Goal: Transaction & Acquisition: Download file/media

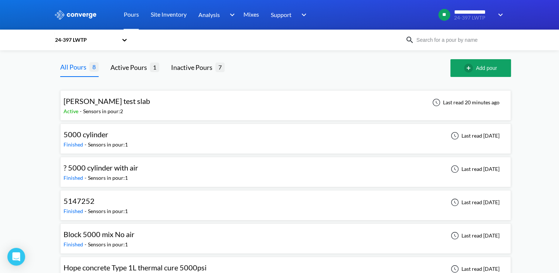
click at [135, 102] on div "Greco test slab Active - Sensors in pour: 2 Last read 20 minutes ago" at bounding box center [286, 106] width 444 height 24
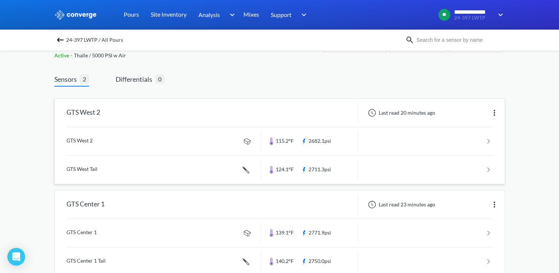
scroll to position [41, 0]
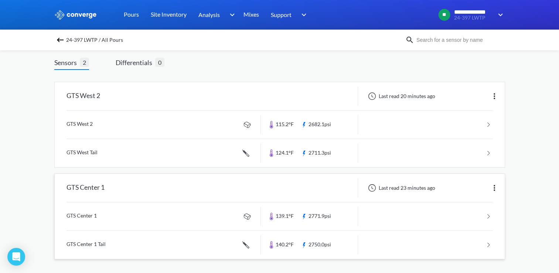
click at [188, 186] on div "GTS Center 1" at bounding box center [158, 187] width 206 height 19
click at [304, 212] on link at bounding box center [280, 216] width 427 height 28
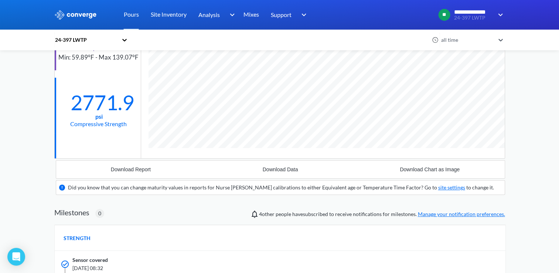
scroll to position [105, 0]
click at [263, 171] on div "Download Data" at bounding box center [280, 169] width 35 height 6
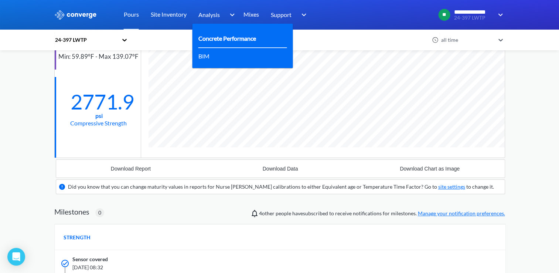
click at [210, 32] on div "Concrete Performance" at bounding box center [242, 39] width 89 height 18
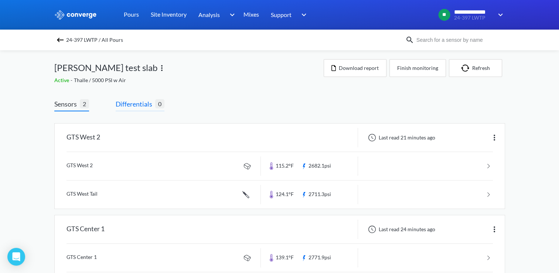
click at [150, 109] on span "Differentials 0" at bounding box center [140, 105] width 49 height 13
click at [128, 104] on span "Differentials" at bounding box center [136, 104] width 40 height 10
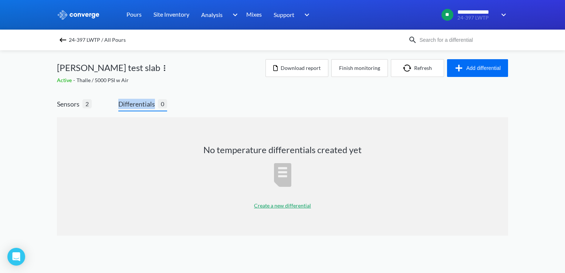
click at [128, 104] on span "Differentials" at bounding box center [138, 104] width 40 height 10
drag, startPoint x: 128, startPoint y: 104, endPoint x: 193, endPoint y: 93, distance: 66.4
click at [193, 93] on div "Sensors 2 Differentials 0 No temperature differentials created yet Create a new…" at bounding box center [282, 169] width 451 height 162
click at [270, 204] on p "Create a new differential" at bounding box center [282, 205] width 57 height 8
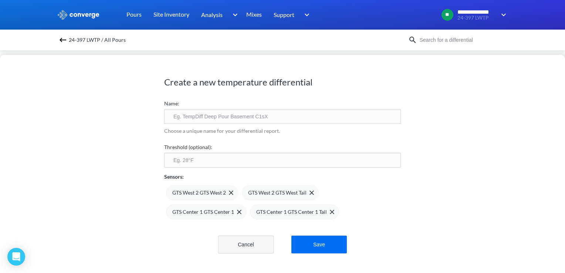
click at [249, 245] on button "Cancel" at bounding box center [245, 244] width 55 height 18
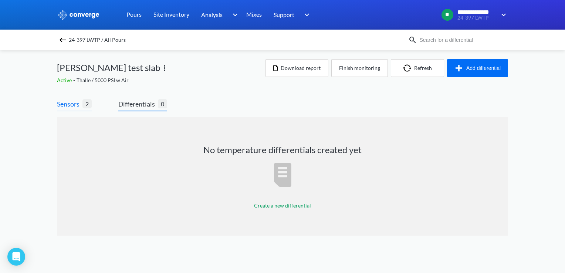
click at [70, 106] on span "Sensors" at bounding box center [70, 104] width 26 height 10
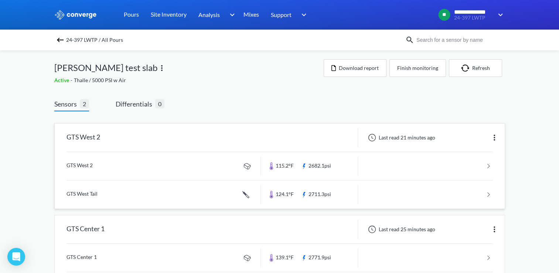
scroll to position [41, 0]
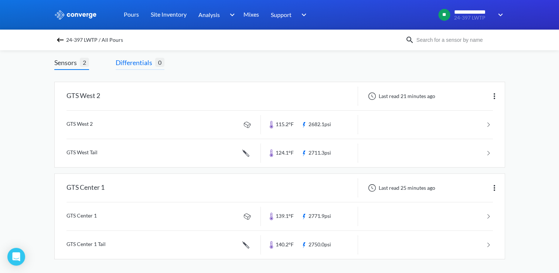
click at [143, 62] on span "Differentials" at bounding box center [136, 62] width 40 height 10
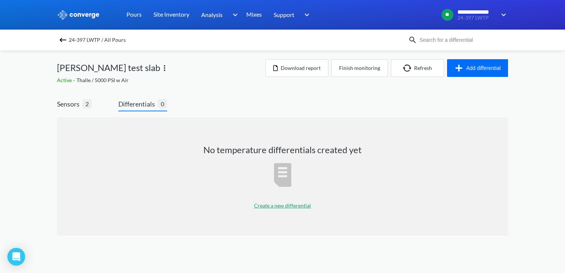
drag, startPoint x: 271, startPoint y: 207, endPoint x: 241, endPoint y: 81, distance: 129.2
click at [241, 81] on div "Active - Thalle / 5000 PSI w Air" at bounding box center [161, 80] width 208 height 8
click at [281, 204] on p "Create a new differential" at bounding box center [282, 205] width 57 height 8
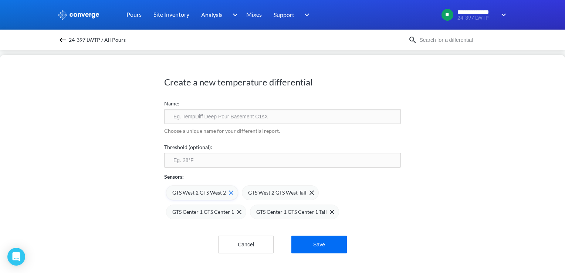
click at [213, 193] on span "GTS West 2 GTS West 2" at bounding box center [199, 193] width 54 height 8
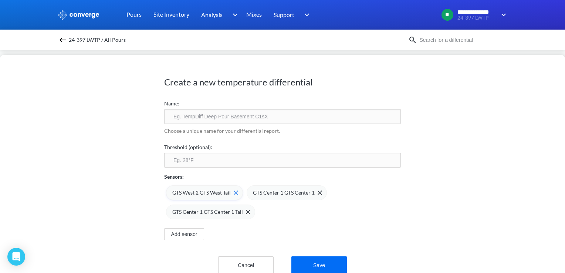
click at [217, 194] on span "GTS West 2 GTS West Tail" at bounding box center [201, 193] width 58 height 8
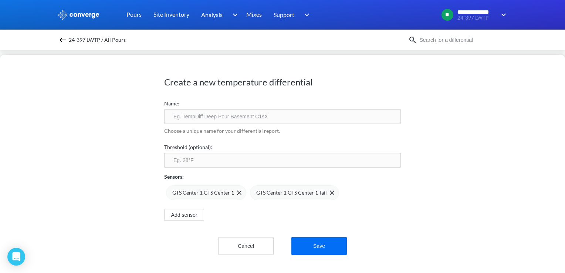
click at [228, 120] on input "text" at bounding box center [282, 116] width 237 height 15
type input "W"
type input "GTS West Sensor Dif"
click at [213, 157] on input "number" at bounding box center [282, 160] width 237 height 15
click at [192, 159] on input "number" at bounding box center [282, 160] width 237 height 15
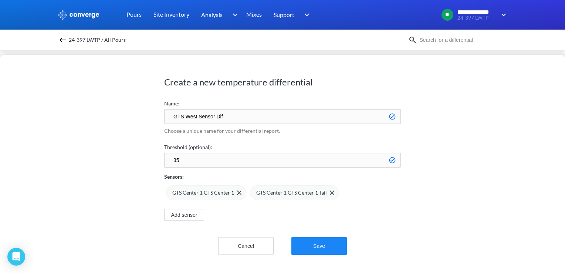
type input "35"
click at [322, 244] on button "Save" at bounding box center [318, 246] width 55 height 18
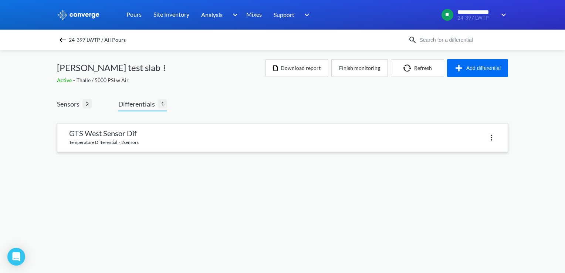
click at [157, 137] on link at bounding box center [282, 137] width 450 height 28
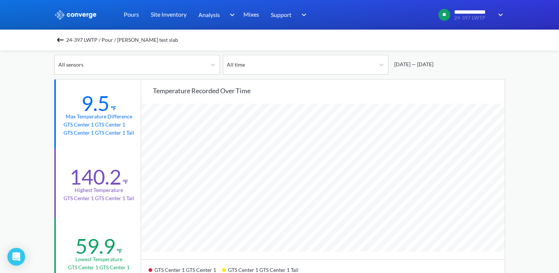
scroll to position [56, 0]
click at [58, 36] on img at bounding box center [60, 39] width 9 height 9
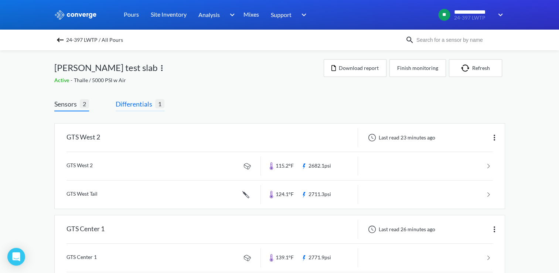
click at [146, 107] on span "Differentials" at bounding box center [136, 104] width 40 height 10
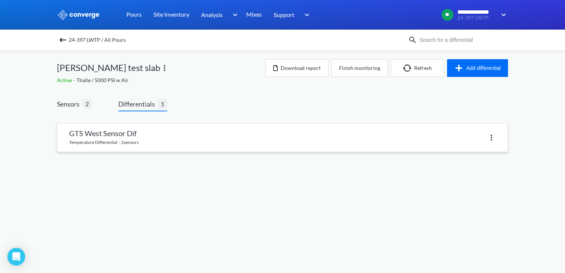
click at [159, 136] on link at bounding box center [282, 137] width 450 height 28
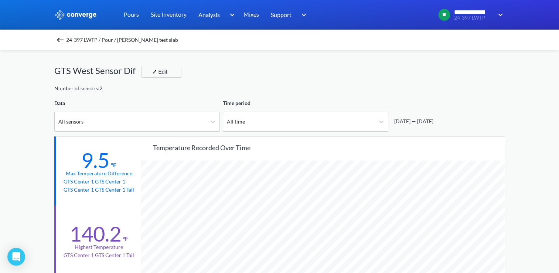
scroll to position [619, 559]
click at [68, 40] on div "24-397 LWTP / Pour / [PERSON_NAME] test slab" at bounding box center [279, 40] width 451 height 10
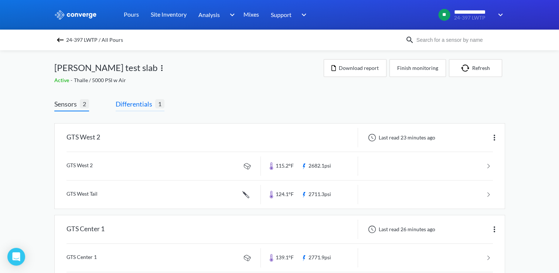
click at [146, 106] on span "Differentials" at bounding box center [136, 104] width 40 height 10
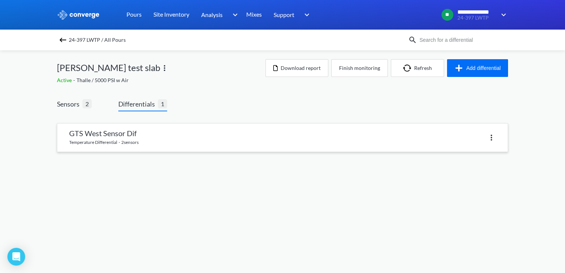
click at [179, 141] on link at bounding box center [282, 137] width 450 height 28
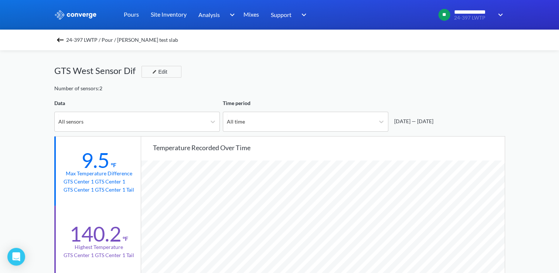
scroll to position [619, 559]
click at [62, 38] on img at bounding box center [60, 39] width 9 height 9
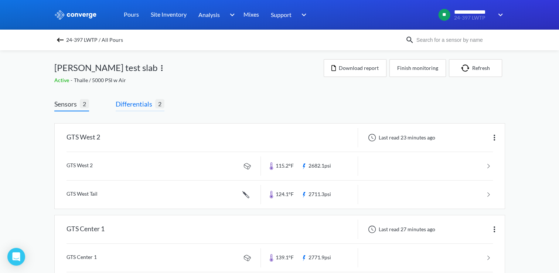
click at [130, 107] on span "Differentials" at bounding box center [136, 104] width 40 height 10
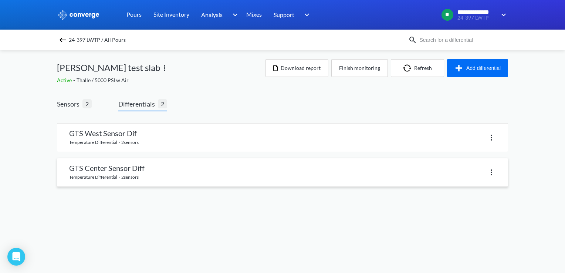
click at [157, 167] on link at bounding box center [282, 172] width 450 height 28
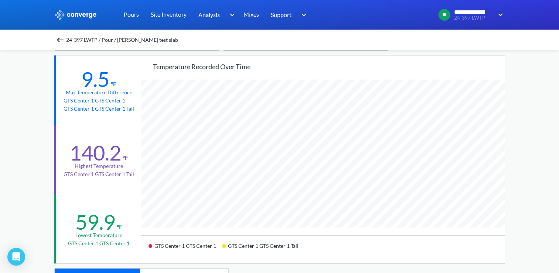
scroll to position [81, 0]
click at [61, 39] on img at bounding box center [60, 39] width 9 height 9
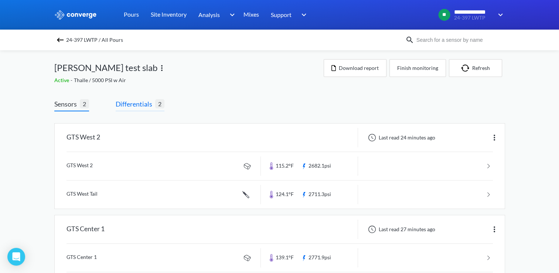
click at [142, 103] on span "Differentials" at bounding box center [136, 104] width 40 height 10
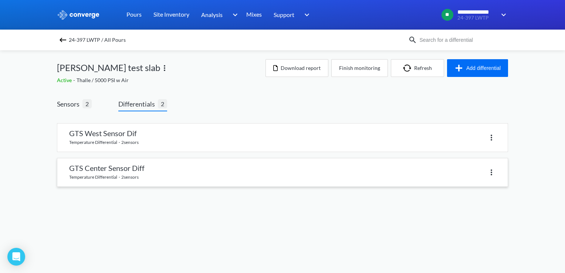
click at [160, 176] on link at bounding box center [282, 172] width 450 height 28
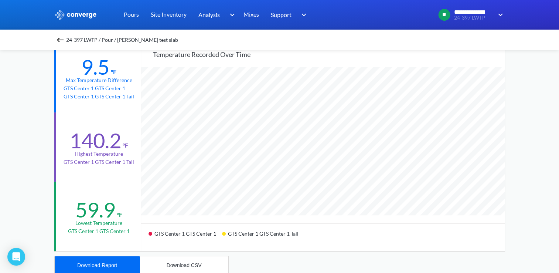
scroll to position [94, 0]
click at [58, 42] on img at bounding box center [60, 39] width 9 height 9
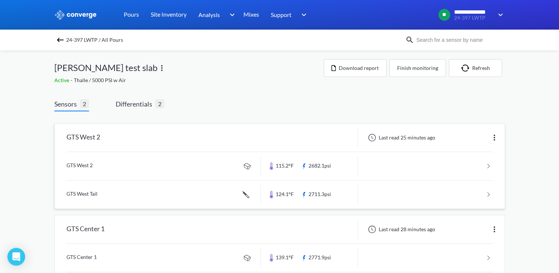
click at [128, 138] on div "GTS West 2" at bounding box center [158, 137] width 206 height 19
click at [495, 136] on img at bounding box center [494, 137] width 9 height 9
click at [401, 140] on div "Last read 25 minutes ago" at bounding box center [401, 137] width 74 height 9
click at [142, 108] on span "Differentials" at bounding box center [136, 104] width 40 height 10
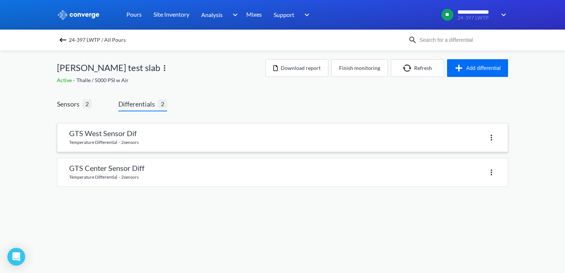
click at [151, 128] on link at bounding box center [282, 137] width 450 height 28
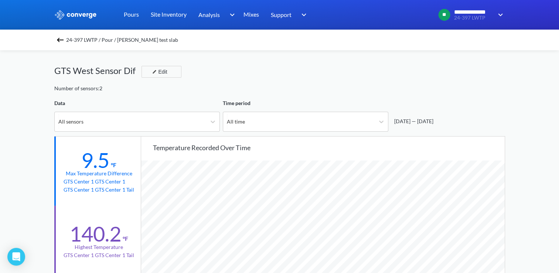
scroll to position [619, 559]
click at [386, 120] on div at bounding box center [381, 121] width 13 height 13
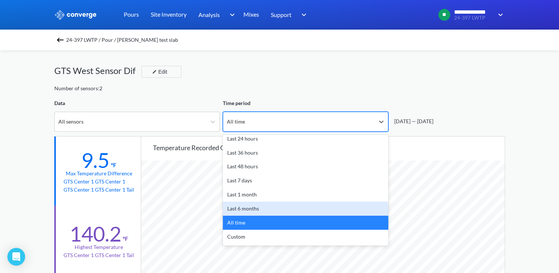
scroll to position [32, 0]
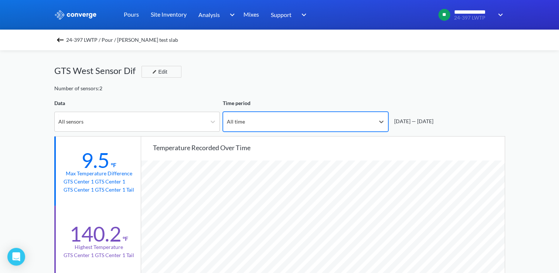
click at [300, 116] on div "All time" at bounding box center [299, 121] width 152 height 19
click at [211, 121] on icon at bounding box center [213, 121] width 4 height 3
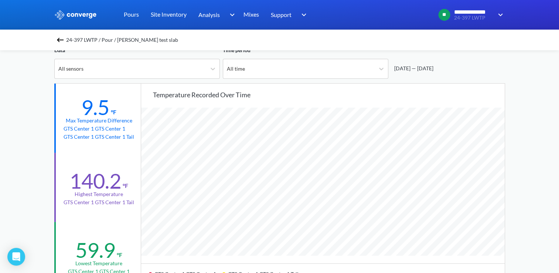
scroll to position [0, 0]
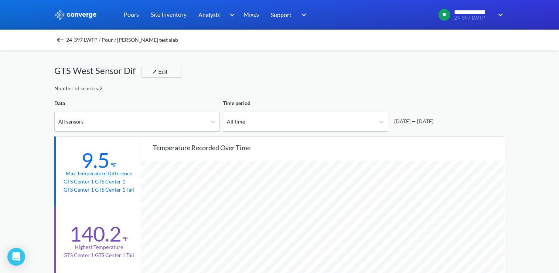
click at [235, 90] on div "Number of sensors: 2" at bounding box center [279, 88] width 451 height 8
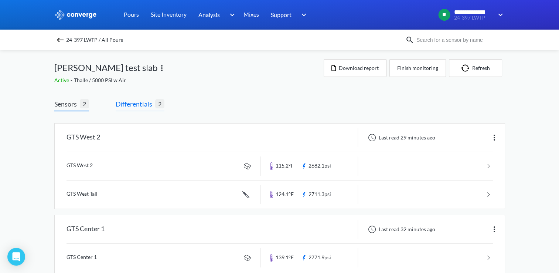
click at [135, 108] on span "Differentials" at bounding box center [136, 104] width 40 height 10
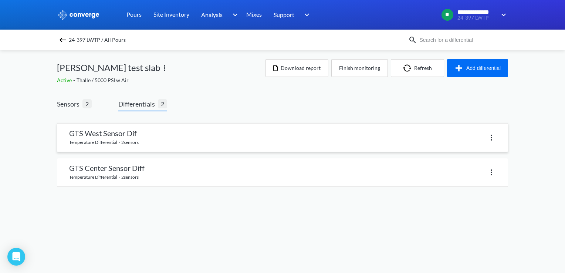
click at [147, 140] on link at bounding box center [282, 137] width 450 height 28
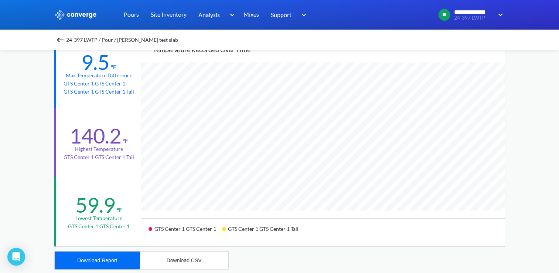
scroll to position [111, 0]
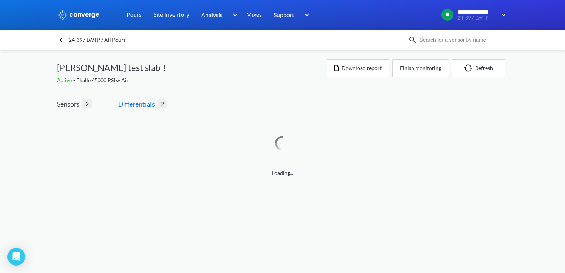
click at [135, 104] on span "Differentials" at bounding box center [138, 104] width 40 height 10
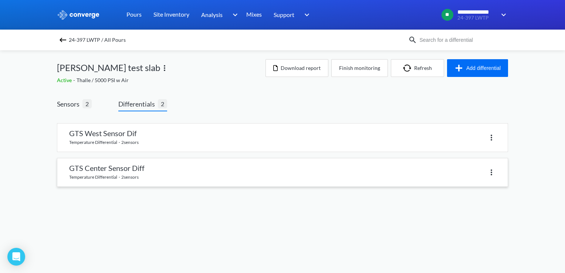
click at [132, 182] on link at bounding box center [282, 172] width 450 height 28
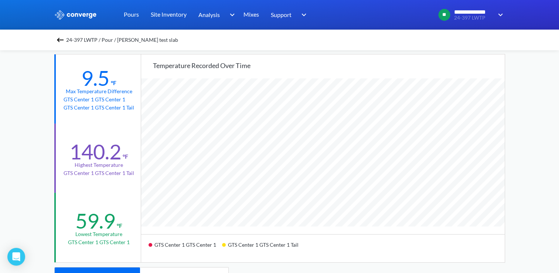
scroll to position [81, 0]
drag, startPoint x: 115, startPoint y: 150, endPoint x: 118, endPoint y: 141, distance: 9.1
click at [62, 41] on img at bounding box center [60, 39] width 9 height 9
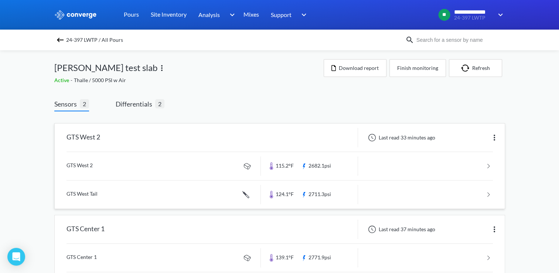
click at [497, 140] on img at bounding box center [494, 137] width 9 height 9
click at [474, 136] on div "Edit" at bounding box center [475, 137] width 47 height 14
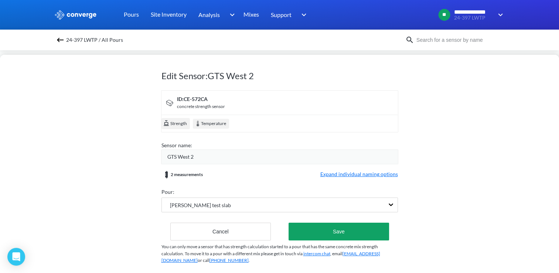
scroll to position [18, 0]
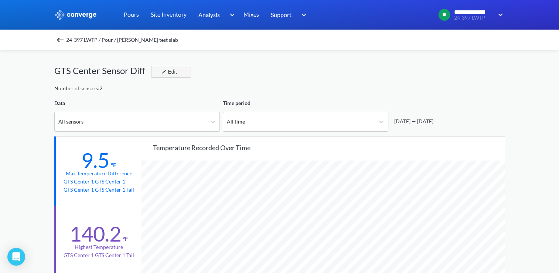
click at [173, 71] on div "Edit" at bounding box center [168, 71] width 19 height 9
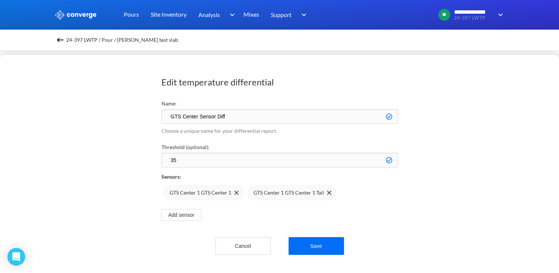
click at [255, 160] on input "35" at bounding box center [280, 160] width 237 height 15
click at [244, 240] on button "Cancel" at bounding box center [242, 246] width 55 height 18
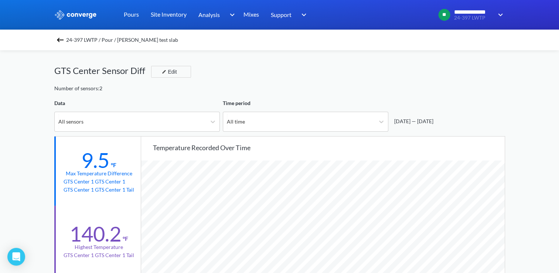
click at [60, 35] on div "24-397 LWTP / Pour / [PERSON_NAME] test slab" at bounding box center [279, 40] width 451 height 10
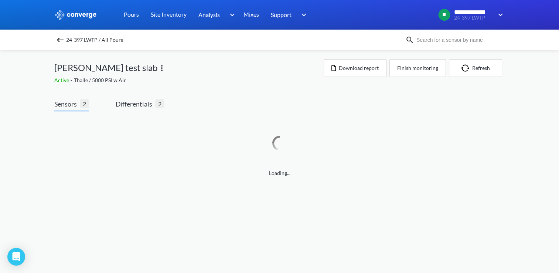
click at [60, 38] on img at bounding box center [60, 39] width 9 height 9
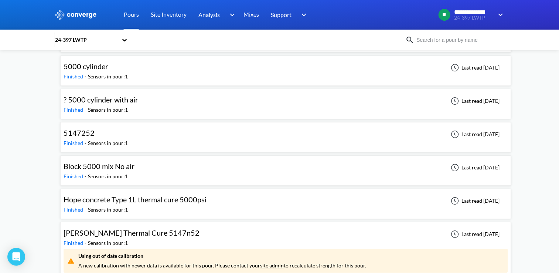
scroll to position [109, 0]
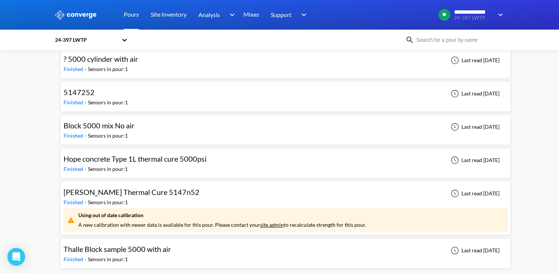
click at [131, 92] on div "5147252 Finished - Sensors in pour: 1 Last read 2 months ago" at bounding box center [286, 97] width 444 height 24
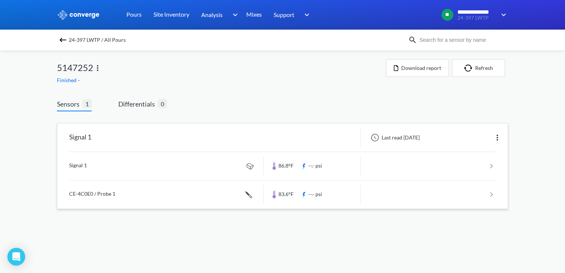
click at [198, 166] on link at bounding box center [282, 166] width 427 height 28
click at [205, 173] on link at bounding box center [282, 166] width 427 height 28
click at [131, 18] on link "Pours" at bounding box center [133, 15] width 15 height 30
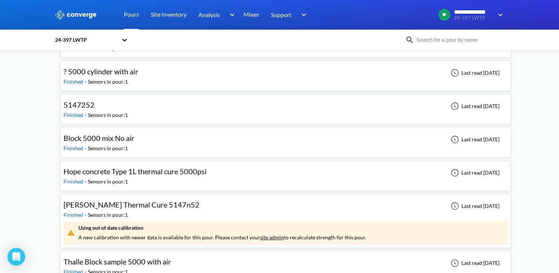
scroll to position [109, 0]
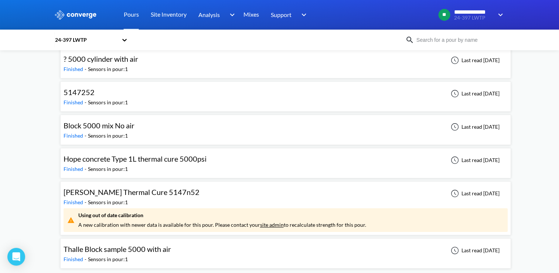
click at [198, 195] on div "[PERSON_NAME] Thermal Cure 5147n52" at bounding box center [134, 191] width 140 height 11
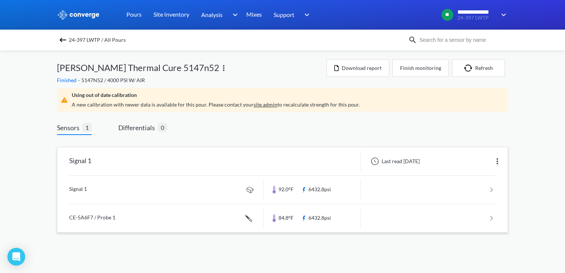
click at [218, 187] on link at bounding box center [282, 190] width 427 height 28
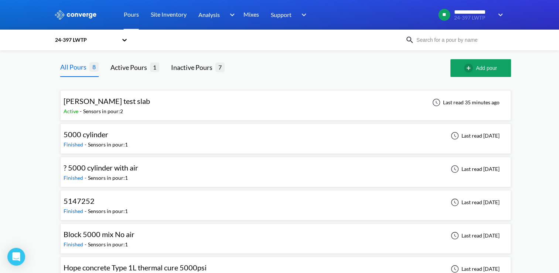
click at [117, 108] on div "Sensors in pour: 2" at bounding box center [103, 111] width 40 height 8
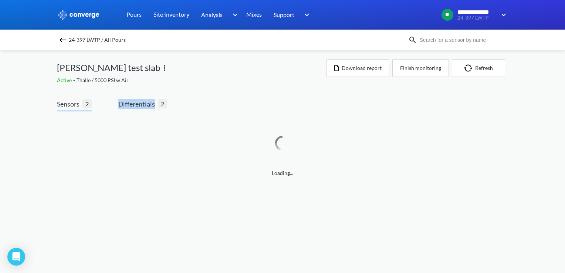
click at [118, 108] on div "Sensors 2 Differentials 2" at bounding box center [112, 105] width 110 height 13
drag, startPoint x: 118, startPoint y: 108, endPoint x: 253, endPoint y: 55, distance: 145.1
click at [253, 55] on div "24-397 LWTP / All Pours [PERSON_NAME] test slab Active - Thalle / 5000 PSI w Ai…" at bounding box center [282, 121] width 451 height 142
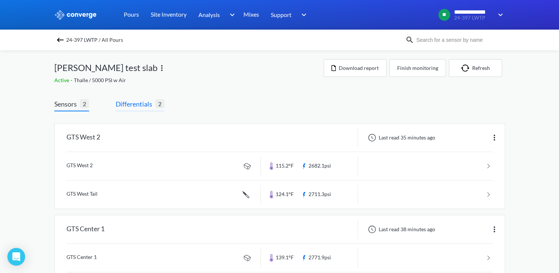
click at [141, 105] on span "Differentials" at bounding box center [136, 104] width 40 height 10
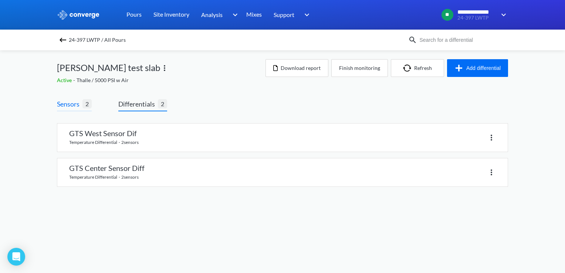
drag, startPoint x: 69, startPoint y: 98, endPoint x: 68, endPoint y: 102, distance: 3.8
click at [69, 98] on div "Sensors 2 Differentials 2 GTS West Sensor Dif temperature differential · 2 sens…" at bounding box center [282, 144] width 451 height 113
click at [79, 104] on span "Sensors" at bounding box center [70, 104] width 26 height 10
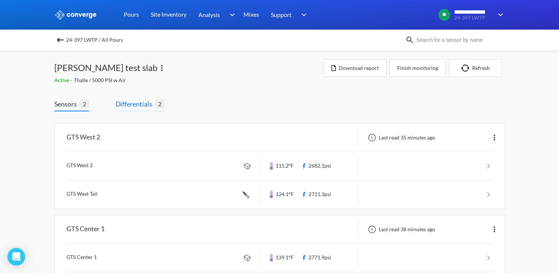
click at [133, 102] on span "Differentials" at bounding box center [136, 104] width 40 height 10
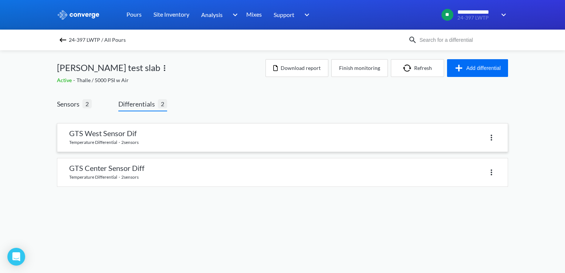
click at [158, 138] on link at bounding box center [282, 137] width 450 height 28
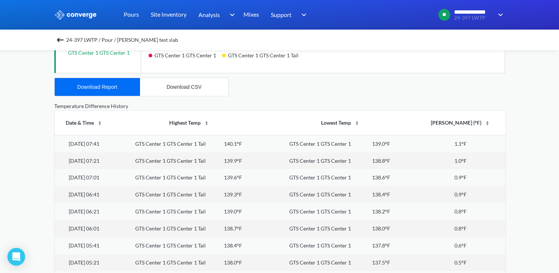
scroll to position [259, 0]
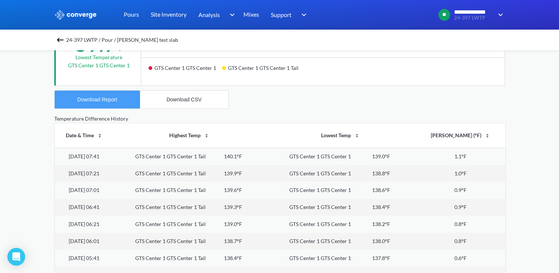
click at [111, 100] on div "Download Report" at bounding box center [97, 99] width 40 height 6
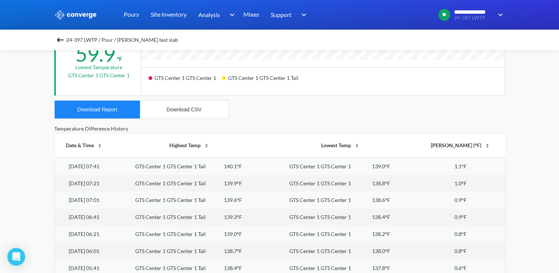
scroll to position [161, 0]
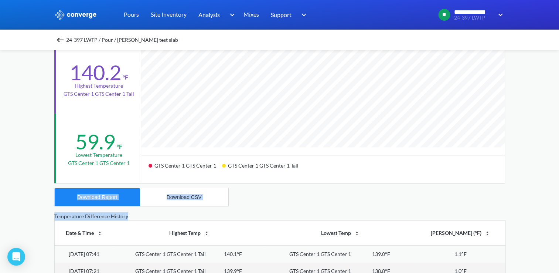
drag, startPoint x: 415, startPoint y: 215, endPoint x: 432, endPoint y: 173, distance: 45.2
click at [432, 173] on div "24-397 LWTP / Pour / [PERSON_NAME] test slab GTS West Sensor Dif Edit Number of…" at bounding box center [279, 173] width 451 height 569
click at [271, 206] on div "24-397 LWTP / Pour / [PERSON_NAME] test slab GTS West Sensor Dif Edit Number of…" at bounding box center [279, 173] width 451 height 569
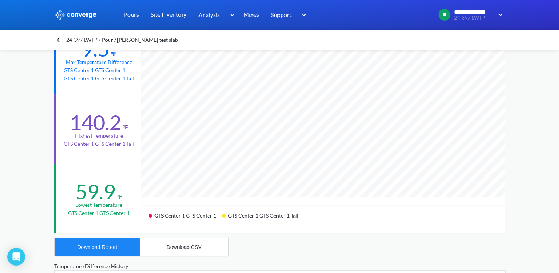
scroll to position [124, 0]
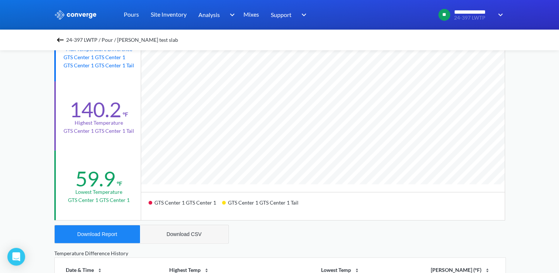
click at [164, 233] on button "Download CSV" at bounding box center [184, 234] width 88 height 18
click at [529, 59] on div "**********" at bounding box center [279, 185] width 559 height 619
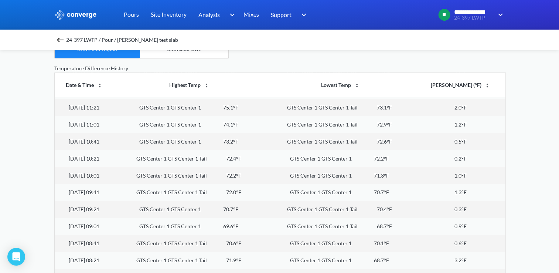
scroll to position [1109, 0]
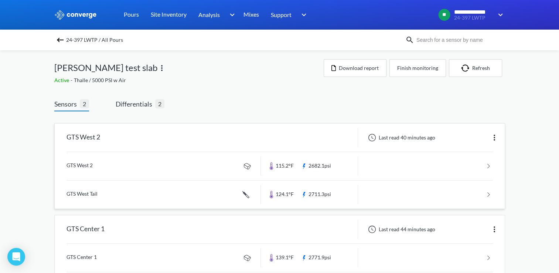
click at [132, 143] on div "GTS West 2" at bounding box center [158, 137] width 206 height 19
click at [353, 70] on button "Download report" at bounding box center [355, 68] width 63 height 18
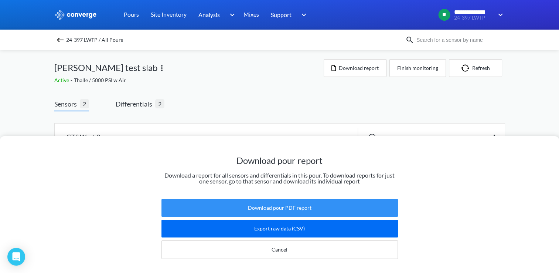
click at [265, 201] on button "Download pour PDF report" at bounding box center [280, 208] width 237 height 18
